Goal: Task Accomplishment & Management: Use online tool/utility

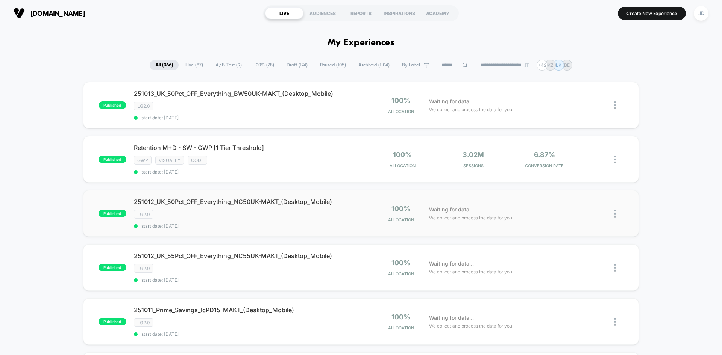
click at [615, 212] on img at bounding box center [615, 214] width 2 height 8
click at [586, 172] on div "Edit" at bounding box center [577, 170] width 68 height 17
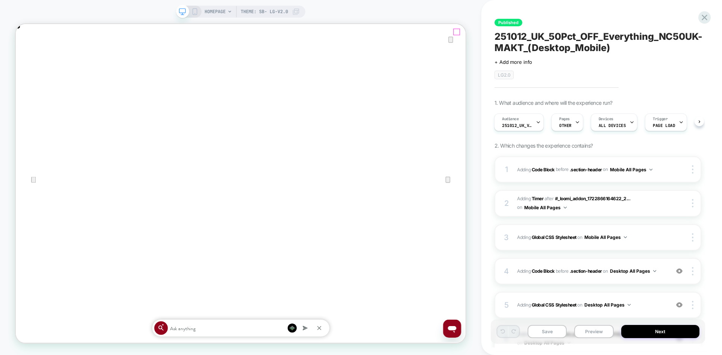
click at [28, 58] on icon "Close" at bounding box center [23, 62] width 9 height 9
click at [703, 15] on icon at bounding box center [705, 17] width 10 height 10
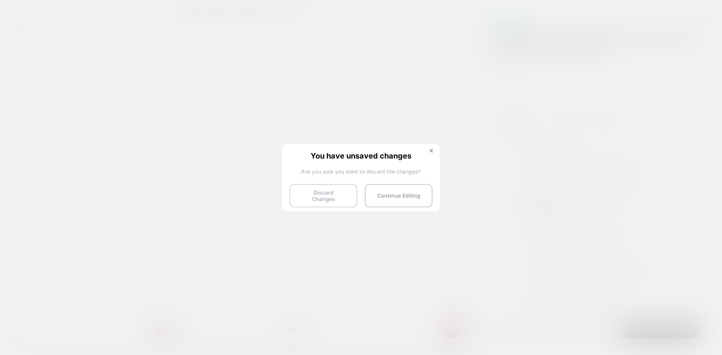
click at [329, 194] on button "Discard Changes" at bounding box center [324, 195] width 68 height 23
